Goal: Check status: Check status

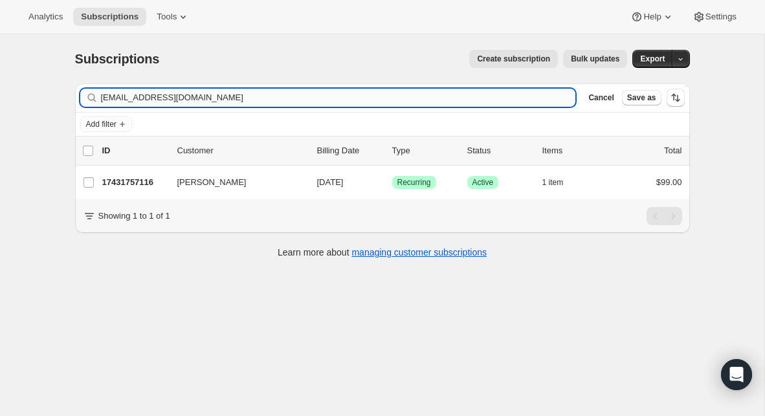
click at [282, 91] on input "[EMAIL_ADDRESS][DOMAIN_NAME]" at bounding box center [338, 98] width 475 height 18
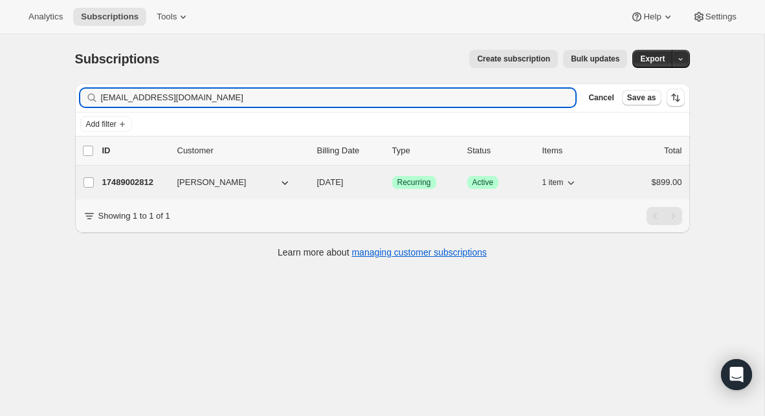
type input "[EMAIL_ADDRESS][DOMAIN_NAME]"
click at [130, 186] on p "17489002812" at bounding box center [134, 182] width 65 height 13
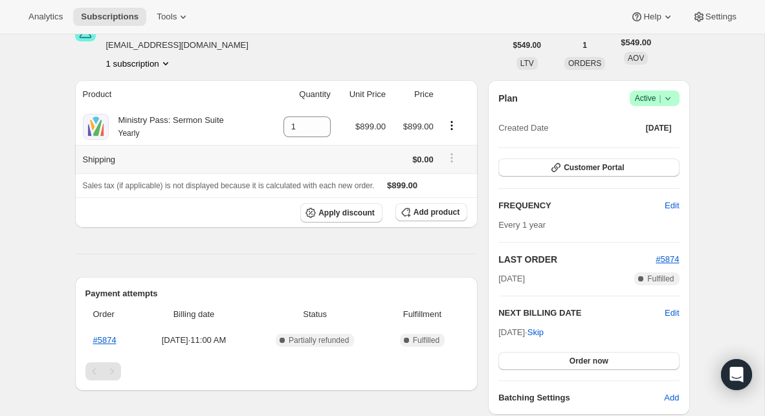
scroll to position [83, 0]
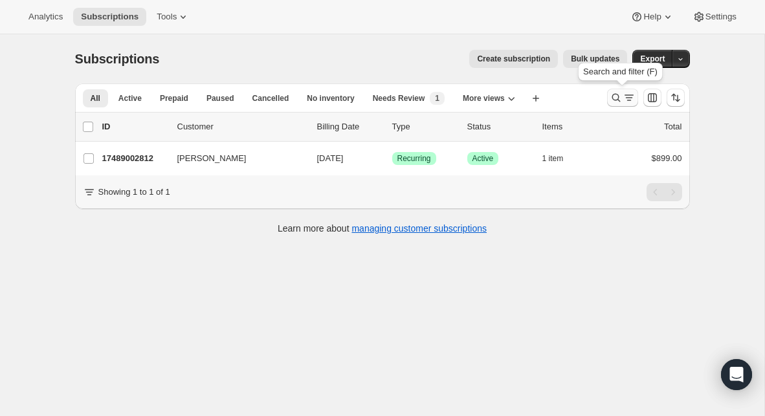
click at [623, 100] on icon "Search and filter results" at bounding box center [629, 97] width 13 height 13
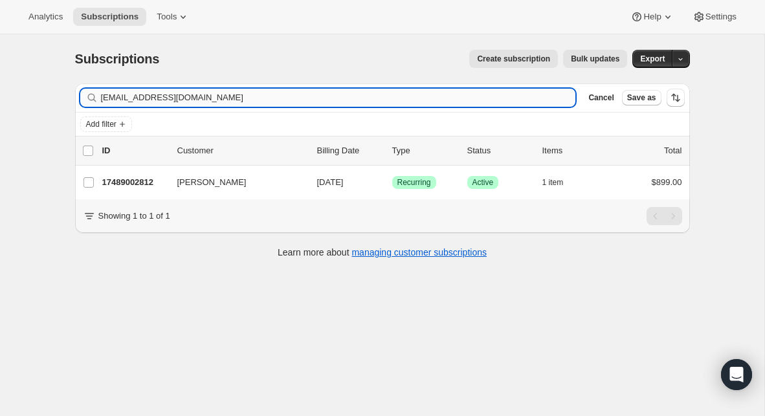
click at [302, 97] on input "[EMAIL_ADDRESS][DOMAIN_NAME]" at bounding box center [338, 98] width 475 height 18
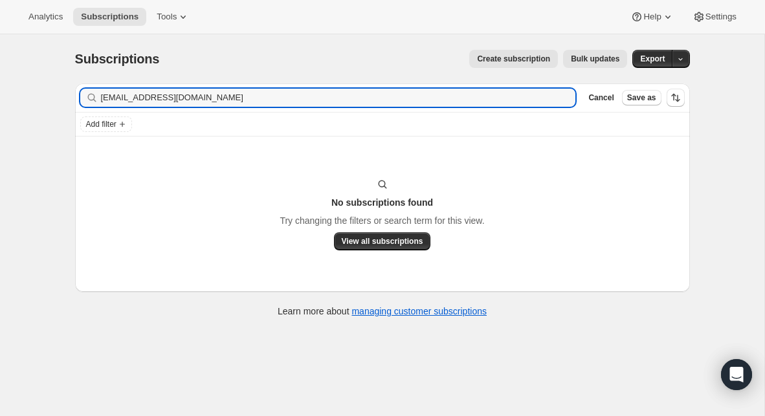
type input "[EMAIL_ADDRESS][DOMAIN_NAME]"
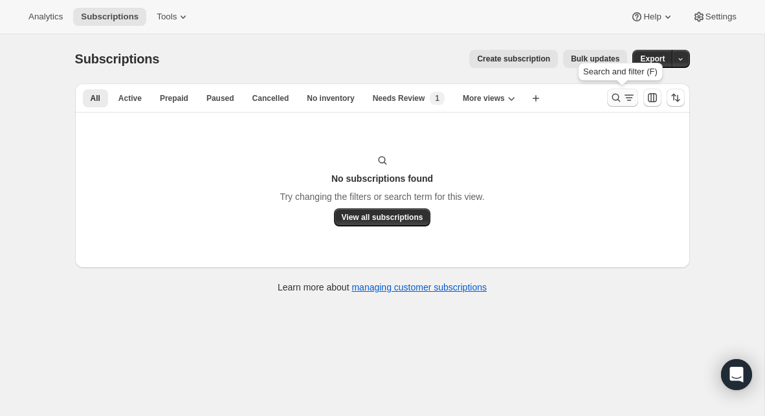
click at [615, 100] on icon "Search and filter results" at bounding box center [616, 97] width 13 height 13
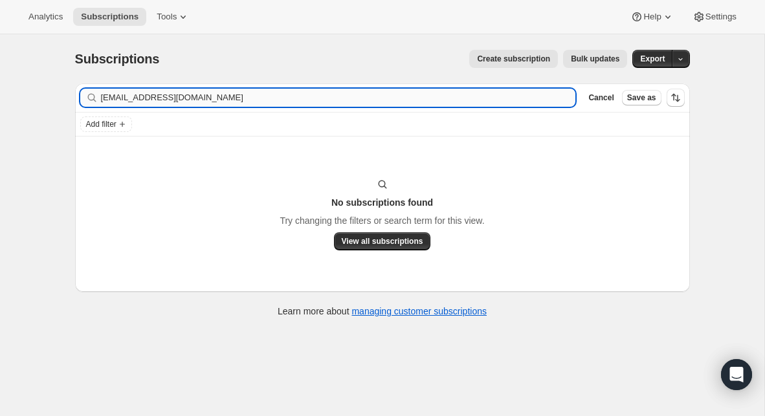
click at [212, 96] on input "[EMAIL_ADDRESS][DOMAIN_NAME]" at bounding box center [338, 98] width 475 height 18
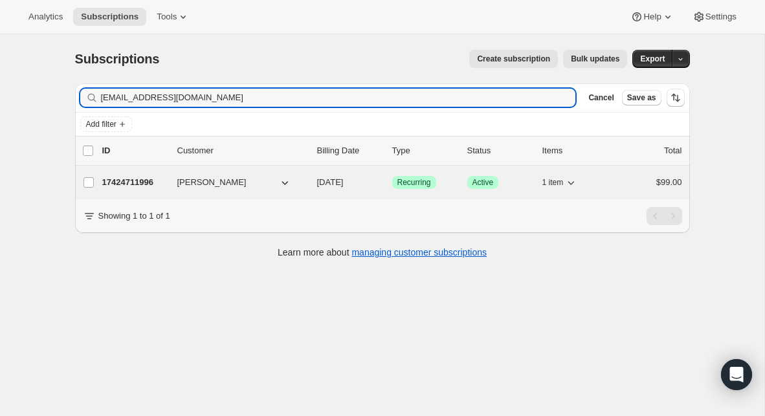
type input "jdailey@madisonassembly.com"
click at [133, 179] on p "17424711996" at bounding box center [134, 182] width 65 height 13
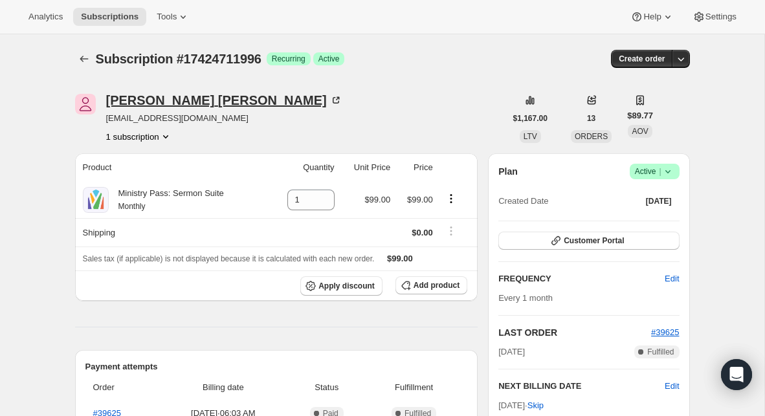
click at [154, 101] on div "Jason Dailey" at bounding box center [224, 100] width 236 height 13
